Goal: Transaction & Acquisition: Book appointment/travel/reservation

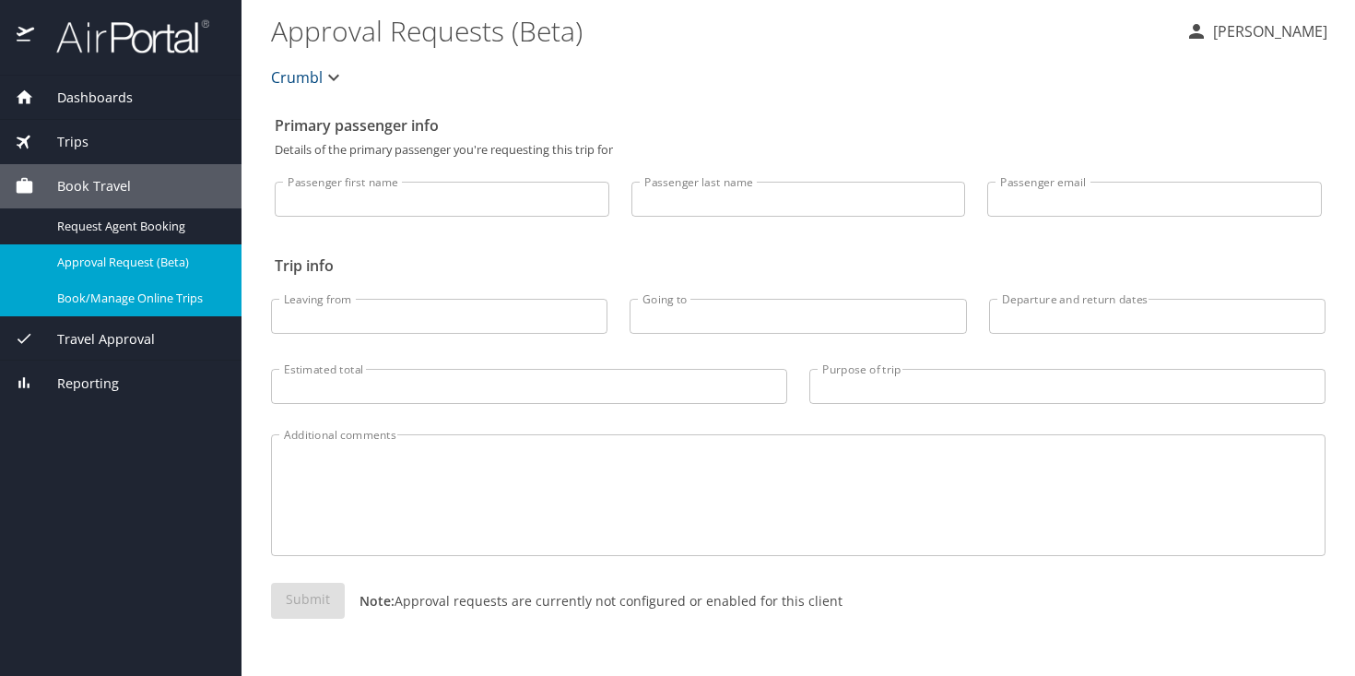
click at [126, 304] on span "Book/Manage Online Trips" at bounding box center [138, 298] width 162 height 18
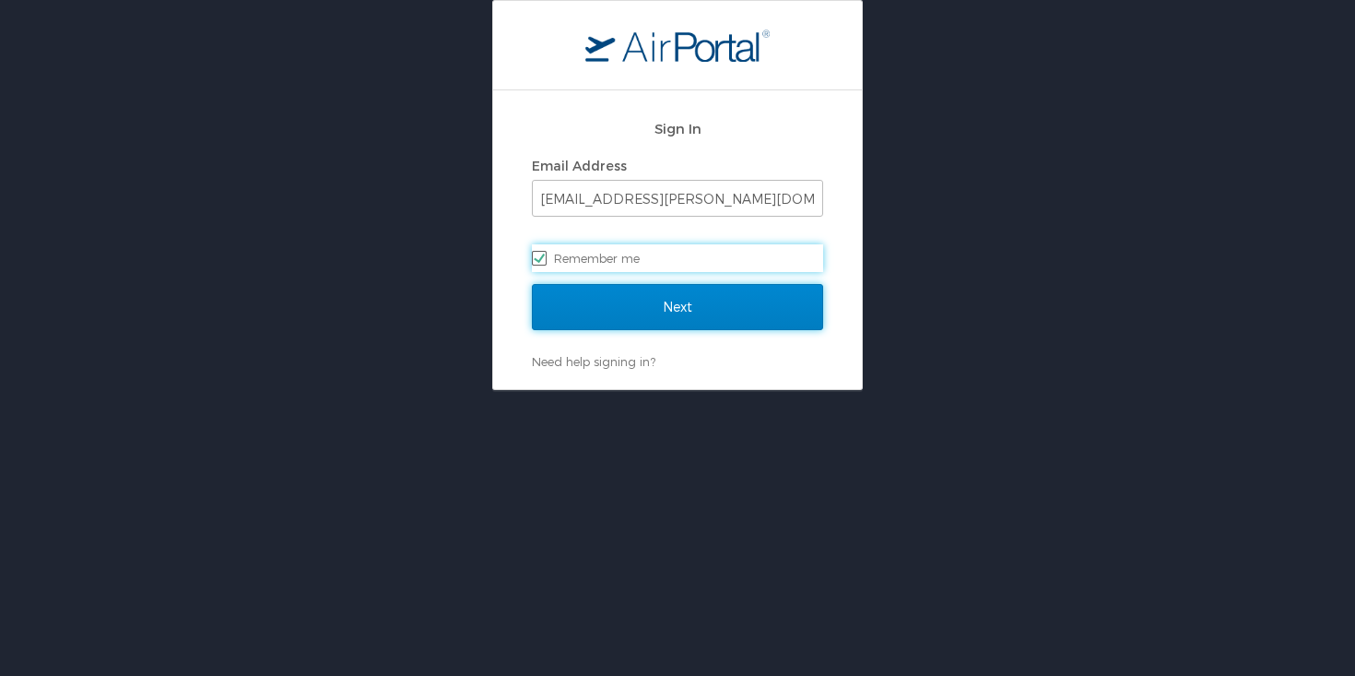
click at [629, 304] on input "Next" at bounding box center [677, 307] width 291 height 46
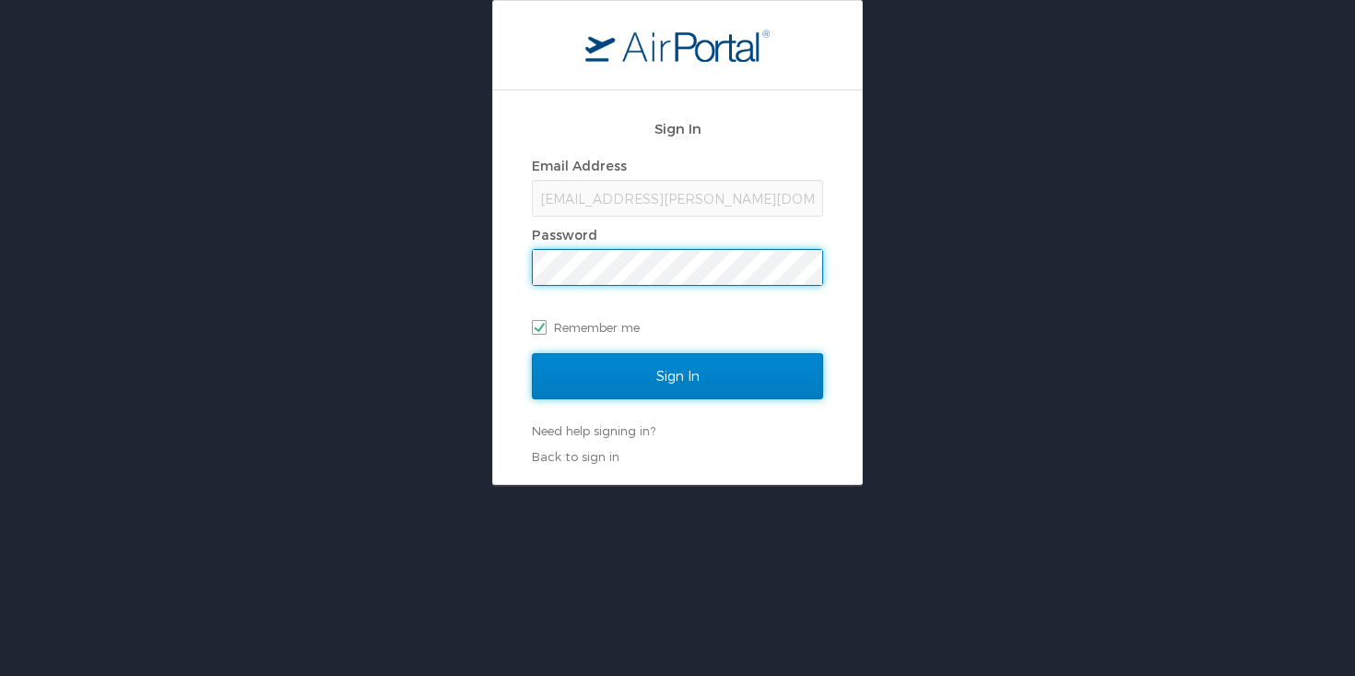
click at [675, 385] on input "Sign In" at bounding box center [677, 376] width 291 height 46
